Goal: Navigation & Orientation: Find specific page/section

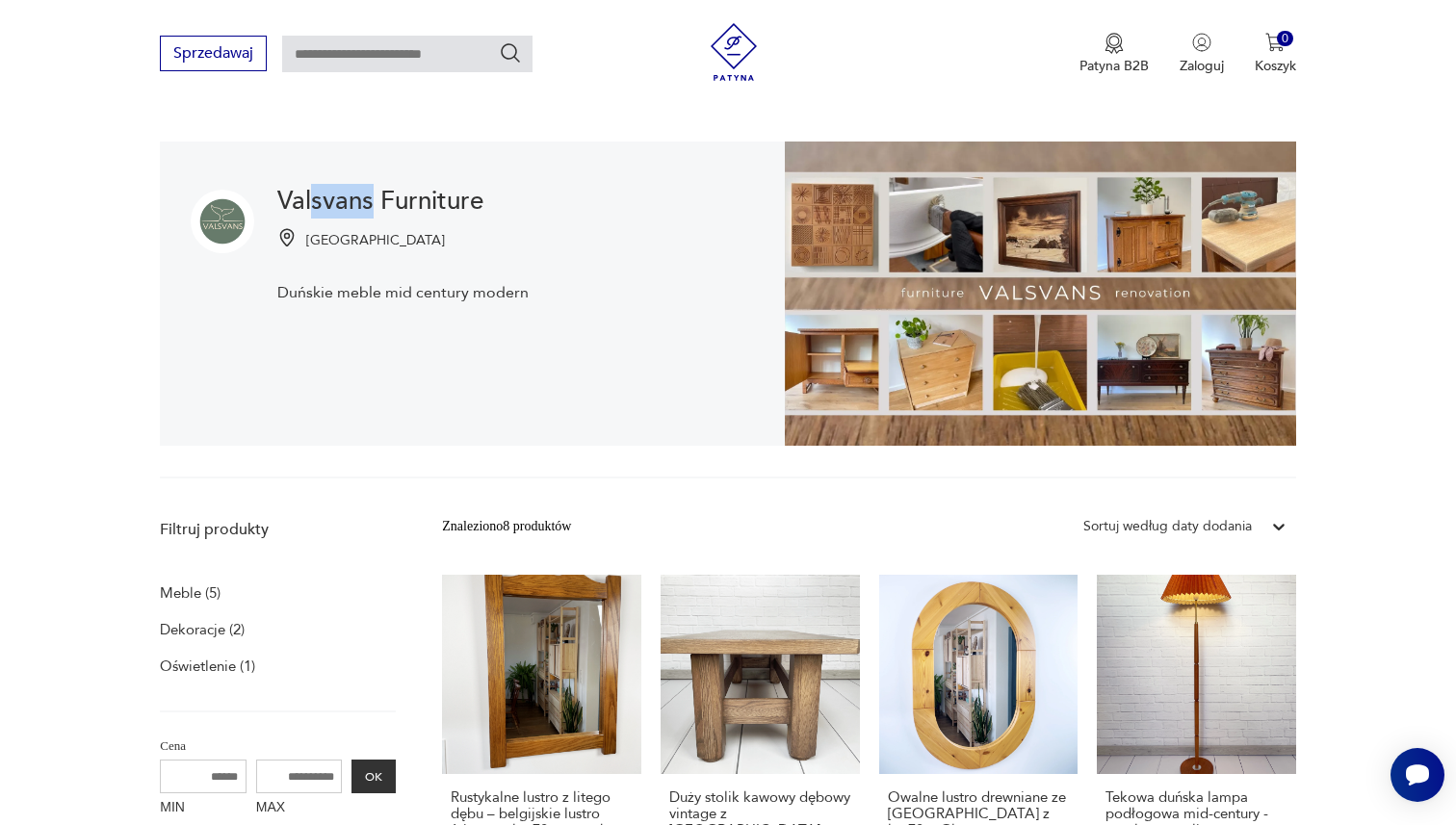
drag, startPoint x: 376, startPoint y: 202, endPoint x: 242, endPoint y: 202, distance: 134.0
click at [296, 202] on h1 "Valsvans Furniture" at bounding box center [403, 201] width 251 height 23
click at [325, 198] on h1 "Valsvans Furniture" at bounding box center [403, 201] width 251 height 23
drag, startPoint x: 369, startPoint y: 201, endPoint x: 261, endPoint y: 201, distance: 108.0
click at [261, 201] on div "Valsvans Furniture Wrocław Duńskie meble mid century modern" at bounding box center [472, 293] width 625 height 304
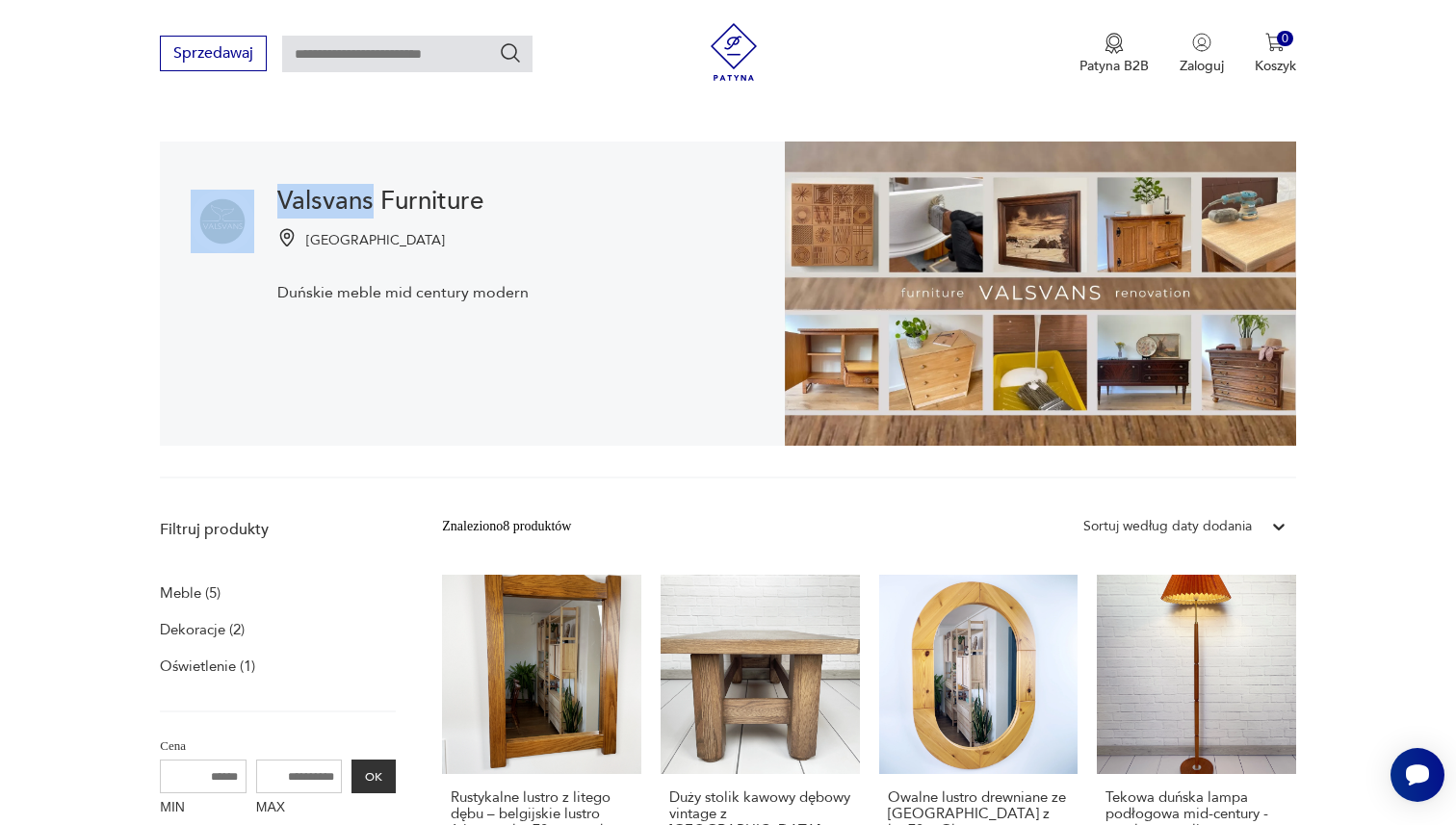
click at [308, 201] on h1 "Valsvans Furniture" at bounding box center [403, 201] width 251 height 23
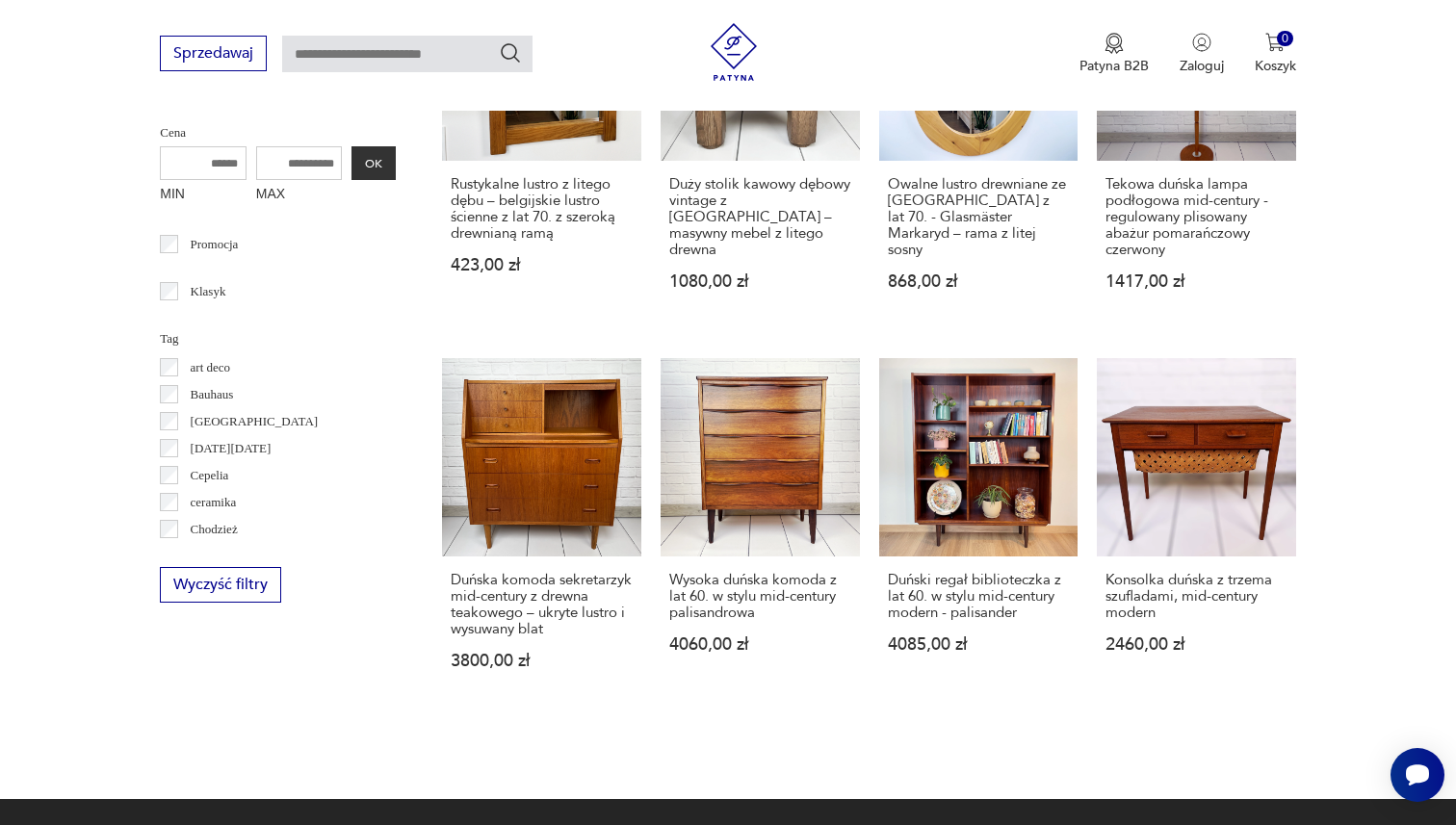
scroll to position [748, 0]
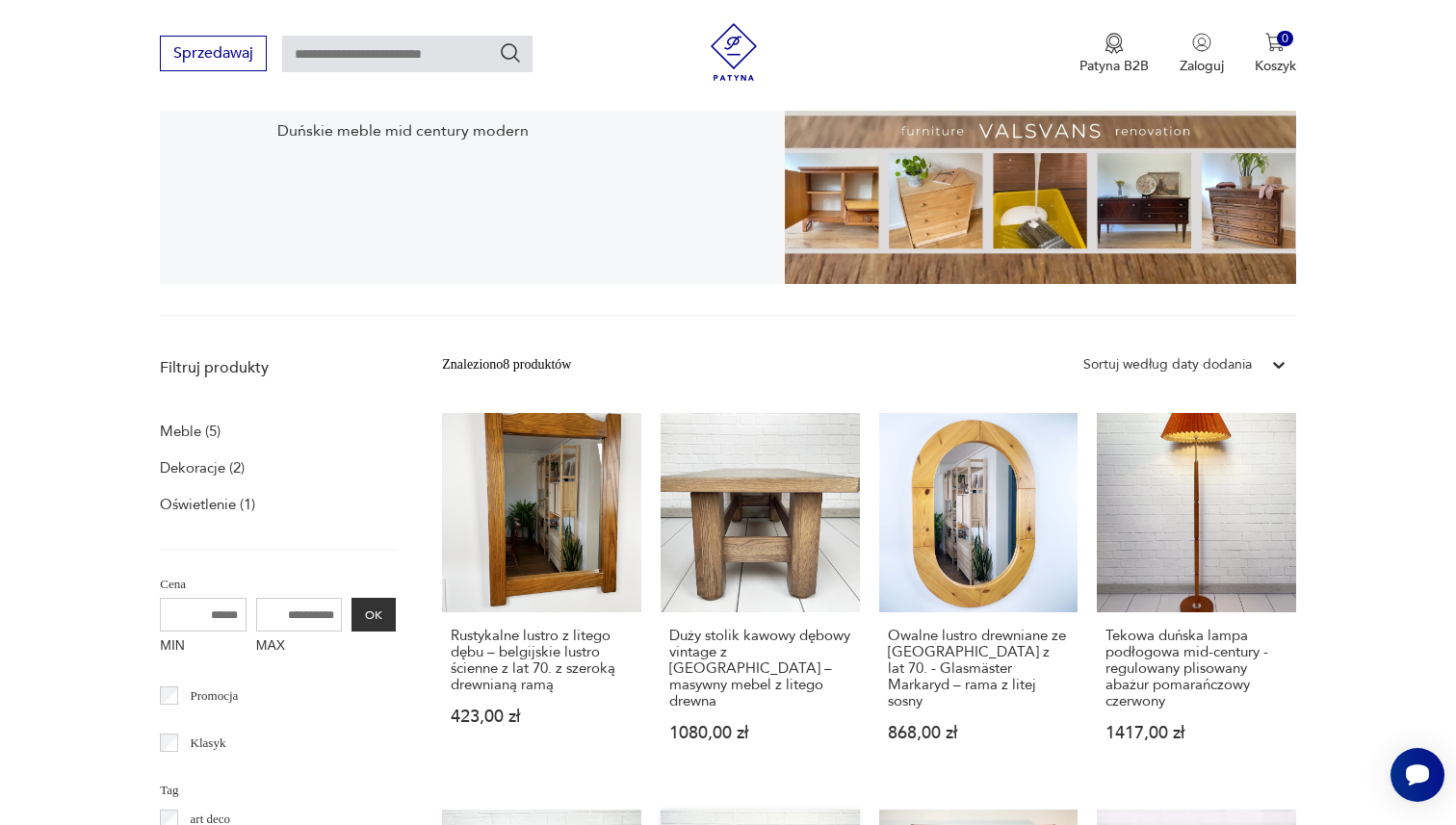
scroll to position [386, 0]
